Goal: Use online tool/utility: Utilize a website feature to perform a specific function

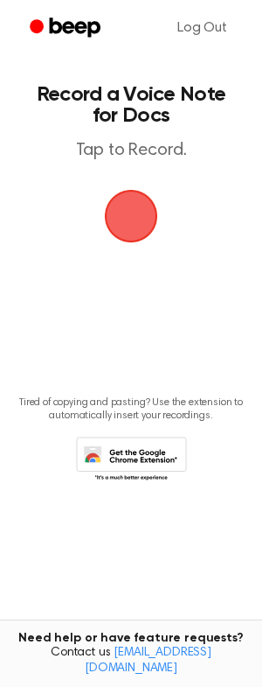
click at [137, 261] on span "button" at bounding box center [131, 216] width 98 height 98
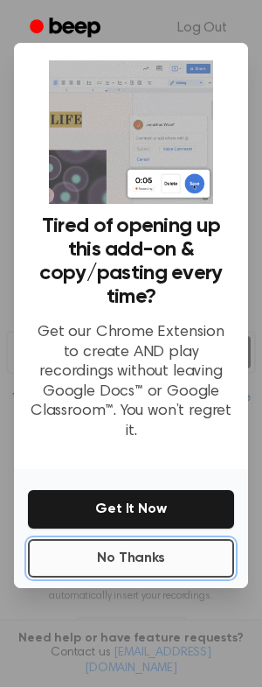
click at [155, 577] on button "No Thanks" at bounding box center [131, 558] width 206 height 38
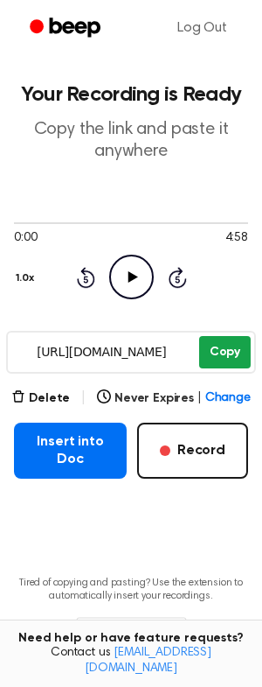
click at [215, 368] on button "Copy" at bounding box center [225, 352] width 52 height 32
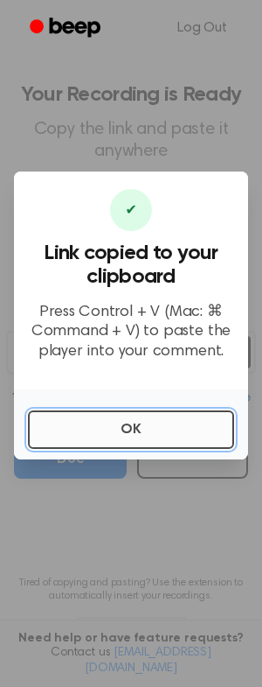
click at [157, 449] on button "OK" at bounding box center [131, 429] width 206 height 38
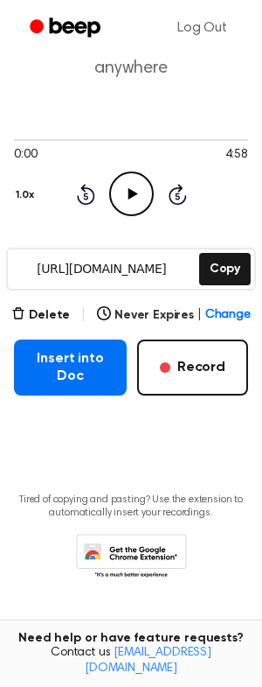
scroll to position [155, 0]
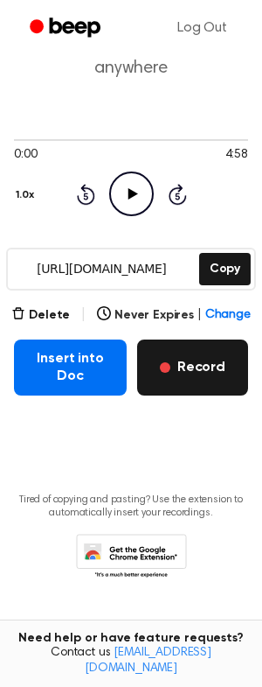
click at [163, 395] on button "Record" at bounding box center [192, 367] width 111 height 56
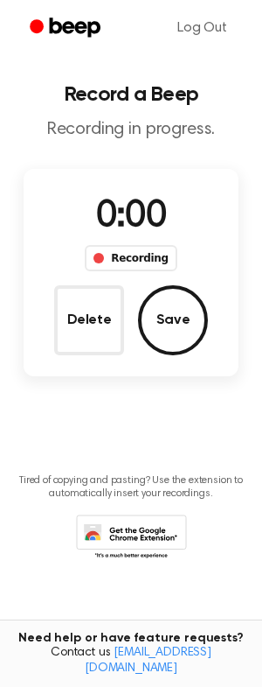
scroll to position [0, 0]
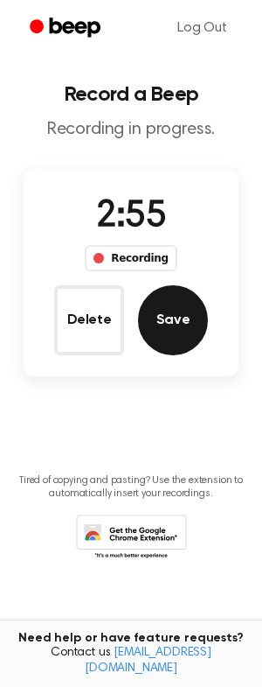
click at [181, 355] on button "Save" at bounding box center [173, 320] width 70 height 70
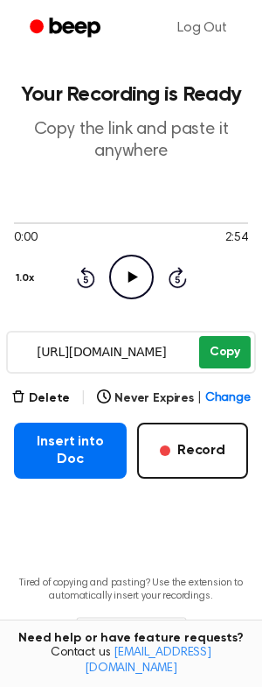
click at [213, 368] on button "Copy" at bounding box center [225, 352] width 52 height 32
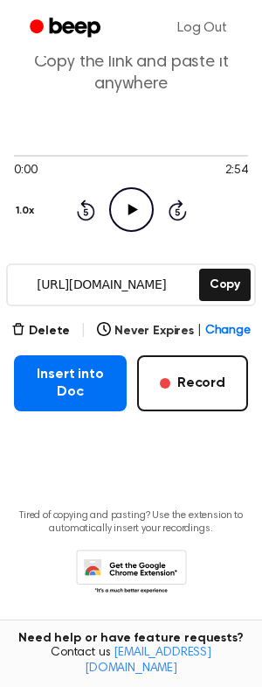
scroll to position [81, 0]
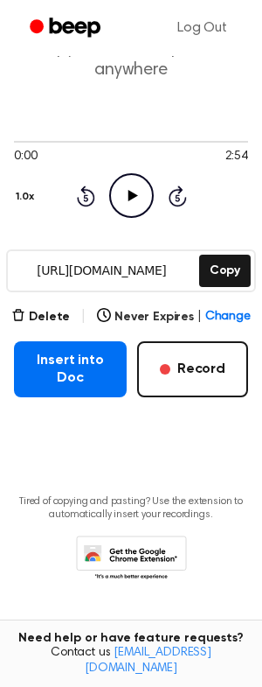
click at [206, 397] on button "Record" at bounding box center [192, 369] width 111 height 56
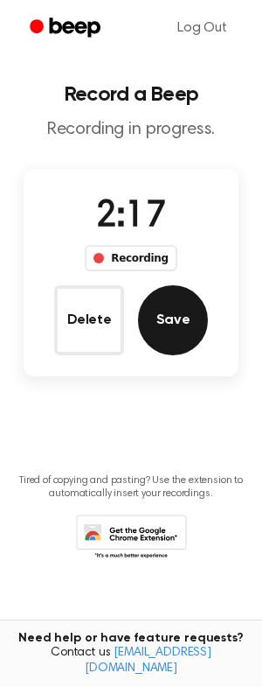
click at [192, 355] on button "Save" at bounding box center [173, 320] width 70 height 70
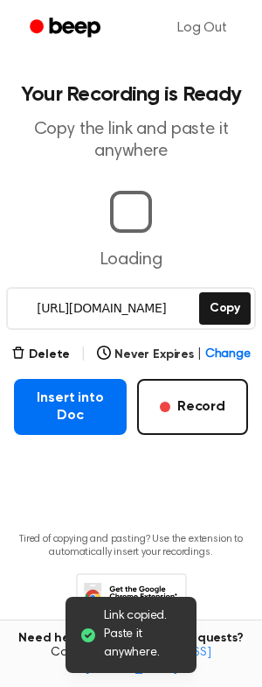
scroll to position [0, 5]
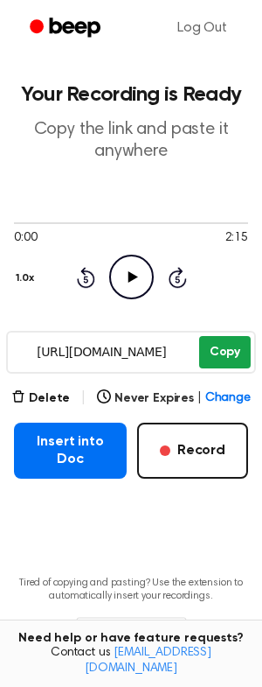
click at [212, 368] on button "Copy" at bounding box center [225, 352] width 52 height 32
